Goal: Task Accomplishment & Management: Manage account settings

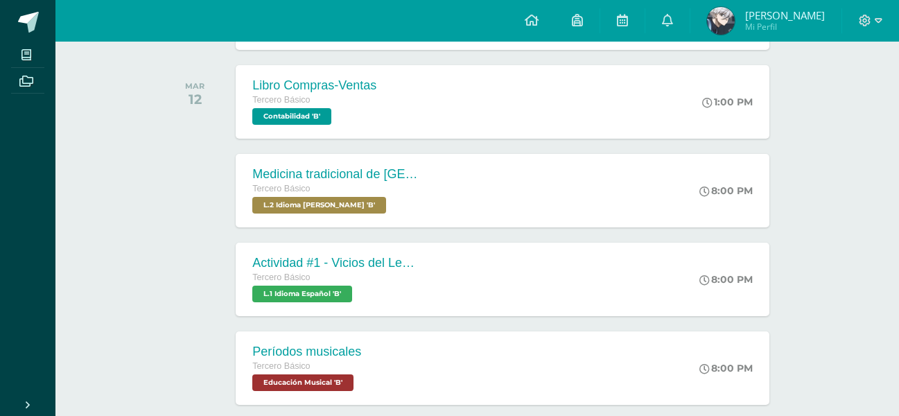
scroll to position [297, 0]
click at [869, 25] on icon at bounding box center [865, 21] width 12 height 12
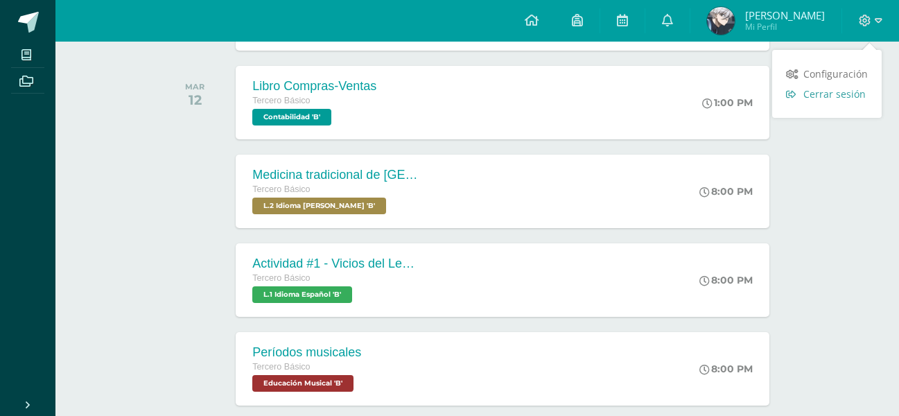
click at [824, 96] on span "Cerrar sesión" at bounding box center [834, 93] width 62 height 13
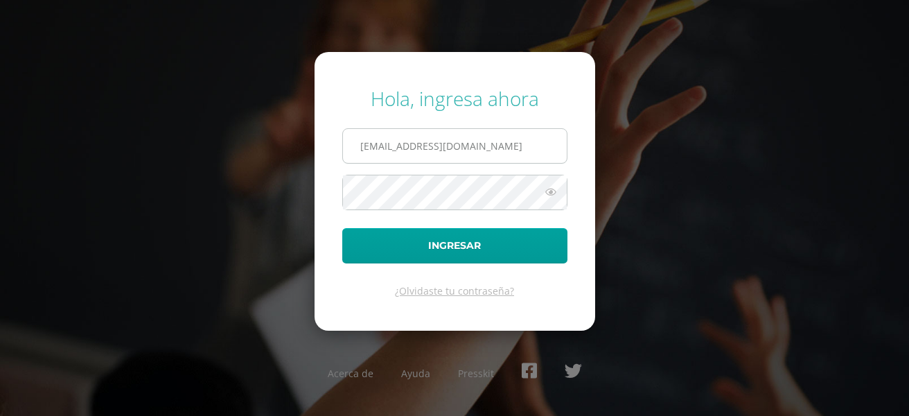
click at [527, 151] on input "341@laestrella.edu.gt" at bounding box center [455, 146] width 224 height 34
type input "2021591@laestrella.edu.gt"
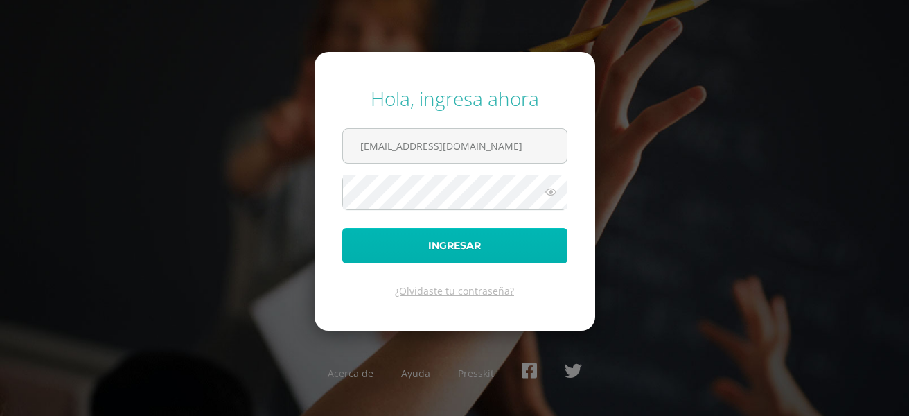
click at [487, 249] on button "Ingresar" at bounding box center [454, 245] width 225 height 35
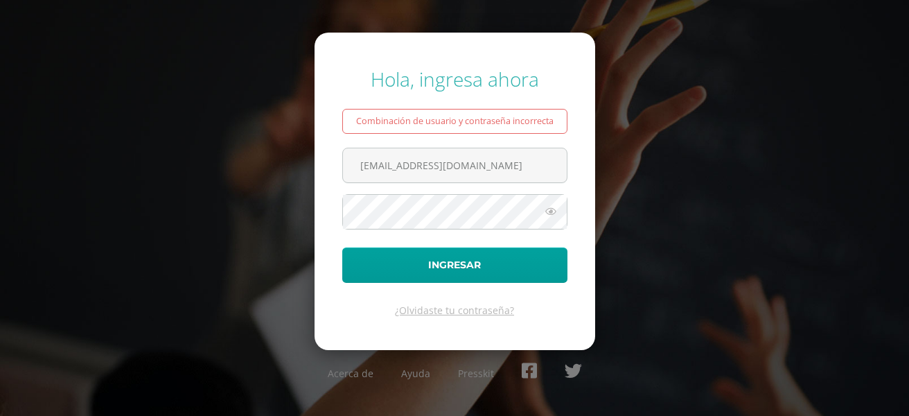
click at [558, 210] on icon at bounding box center [551, 211] width 18 height 17
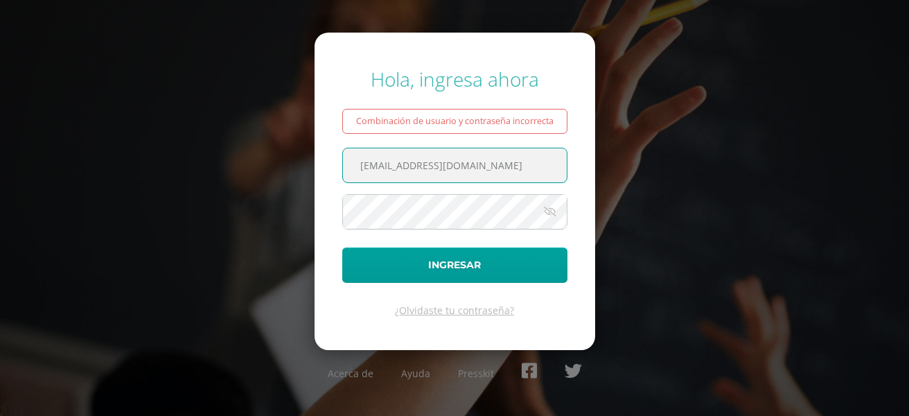
click at [534, 175] on input "2021591@laestrella.edu.gt" at bounding box center [455, 165] width 224 height 34
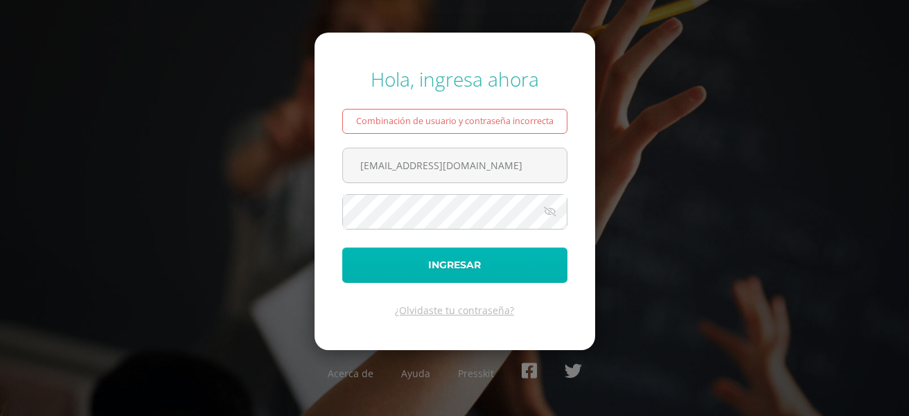
click at [385, 265] on button "Ingresar" at bounding box center [454, 264] width 225 height 35
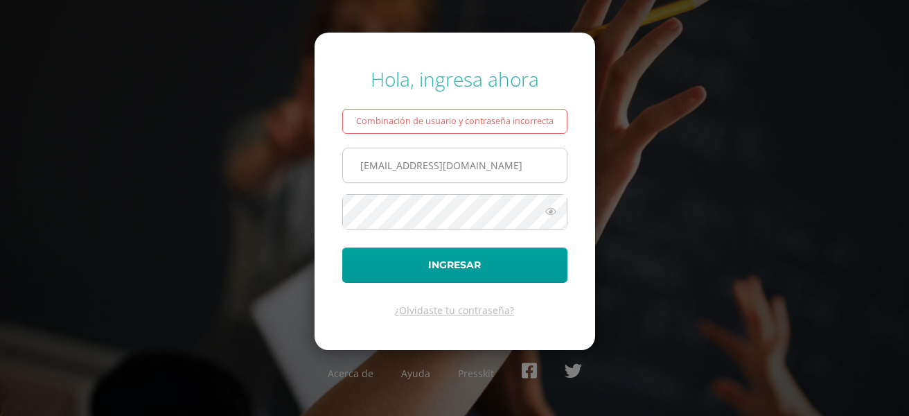
click at [499, 165] on input "2021591@laestrella.edu.gt" at bounding box center [455, 165] width 224 height 34
type input "2021385@laestrella.edu.gt"
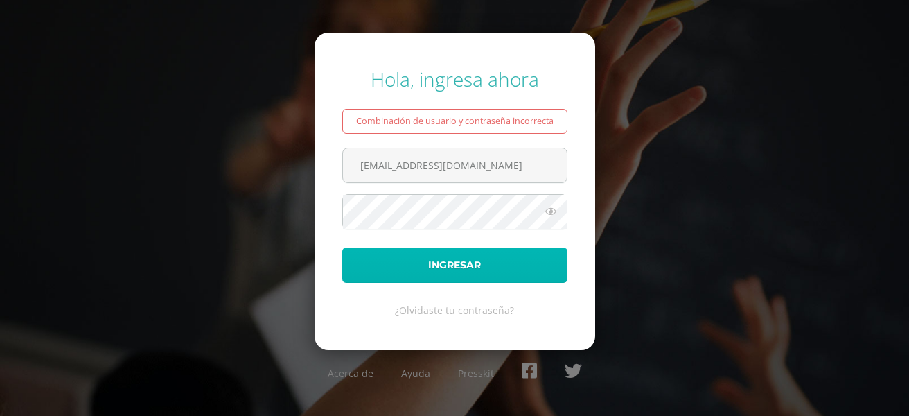
click at [420, 260] on button "Ingresar" at bounding box center [454, 264] width 225 height 35
